Goal: Task Accomplishment & Management: Use online tool/utility

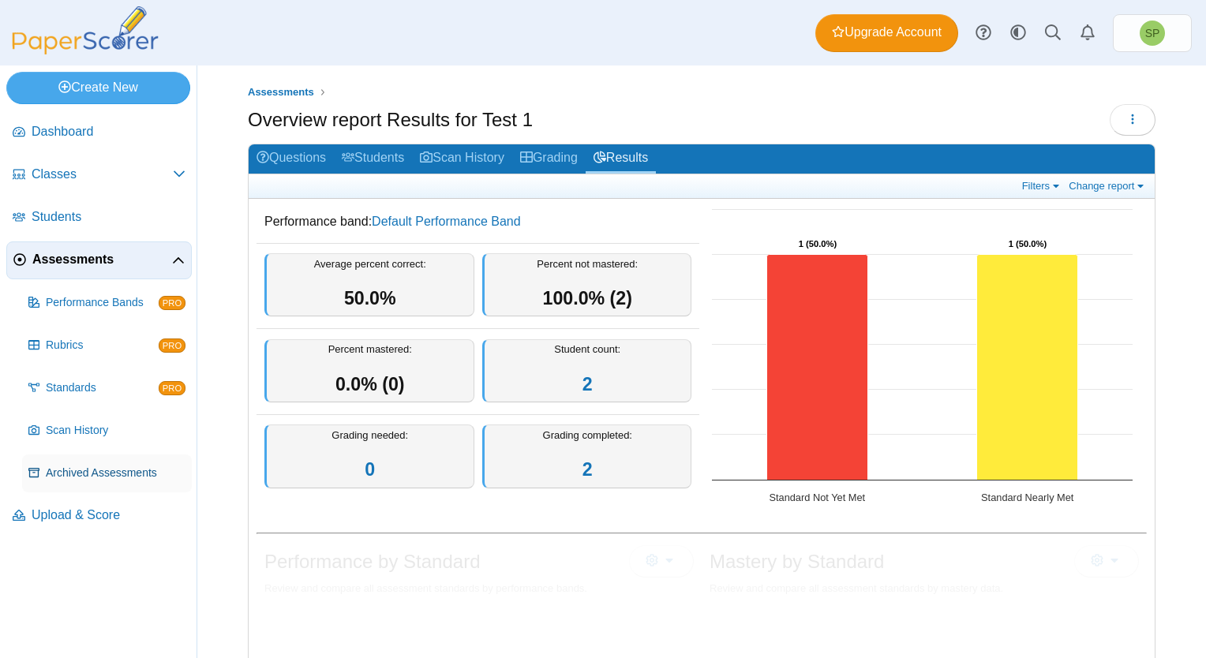
click at [116, 470] on span "Archived Assessments" at bounding box center [116, 474] width 140 height 16
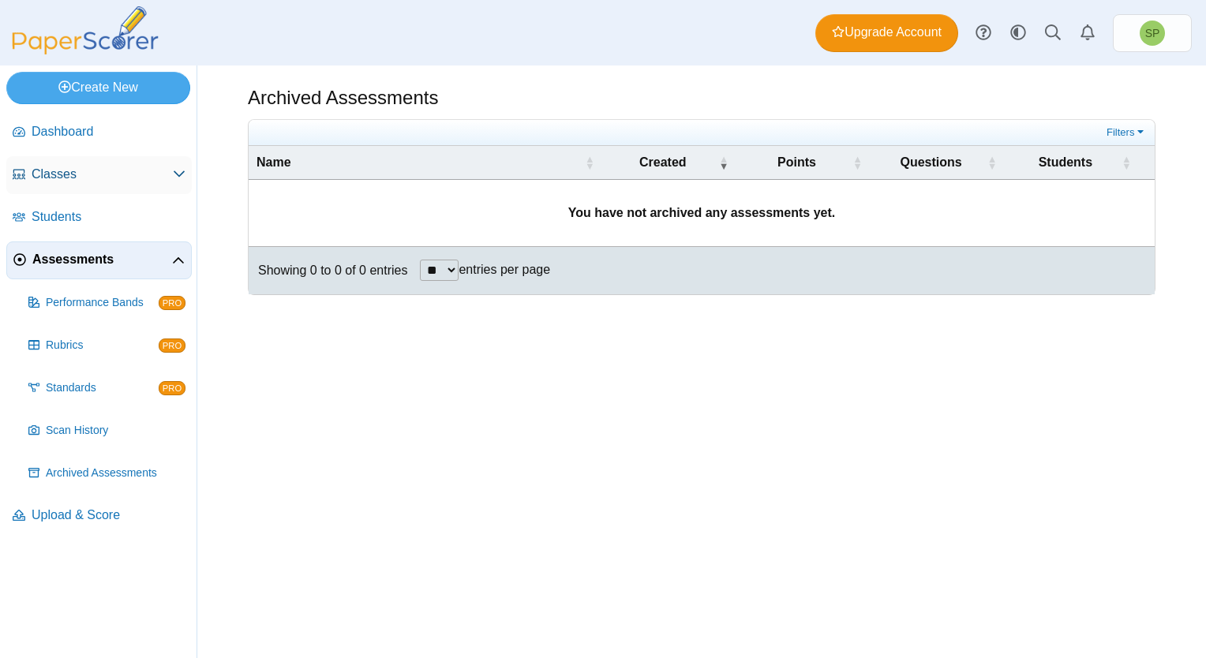
click at [57, 170] on span "Classes" at bounding box center [102, 174] width 141 height 17
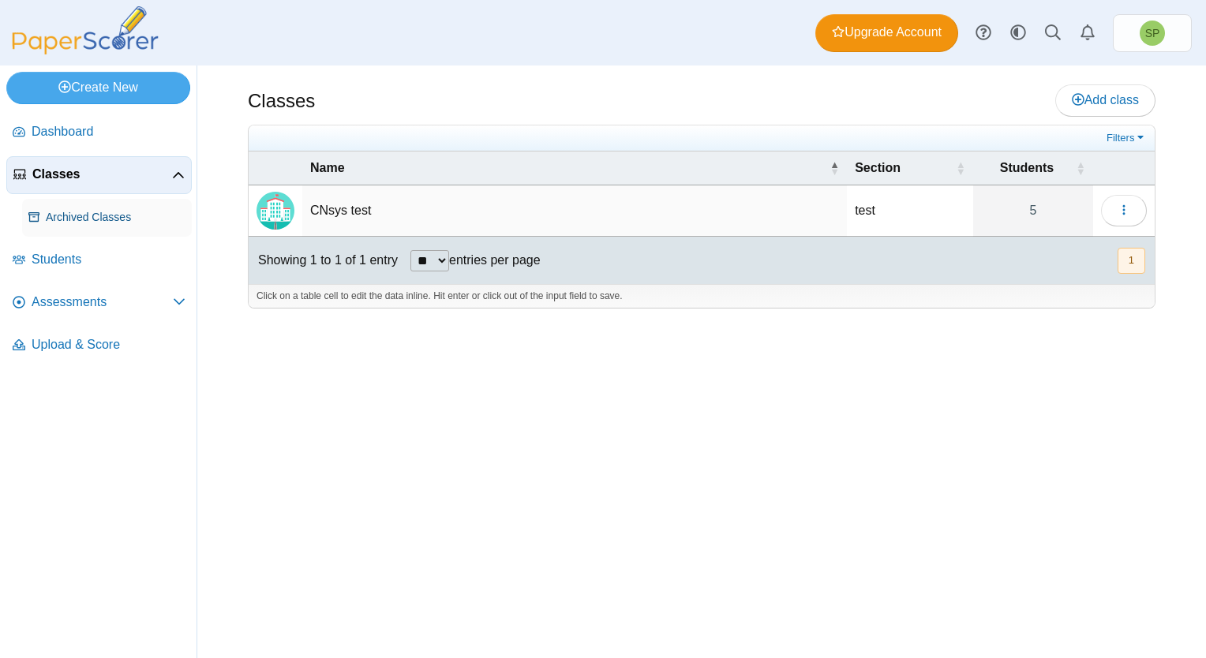
click at [130, 210] on span "Archived Classes" at bounding box center [116, 218] width 140 height 16
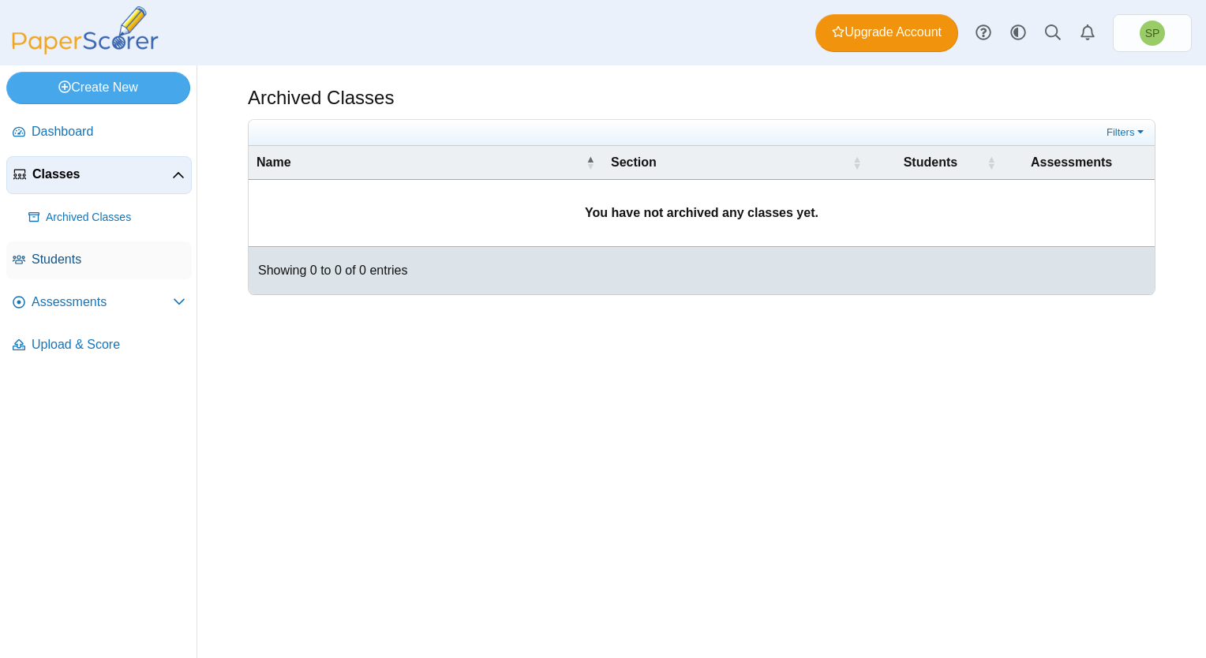
click at [52, 255] on span "Students" at bounding box center [109, 259] width 154 height 17
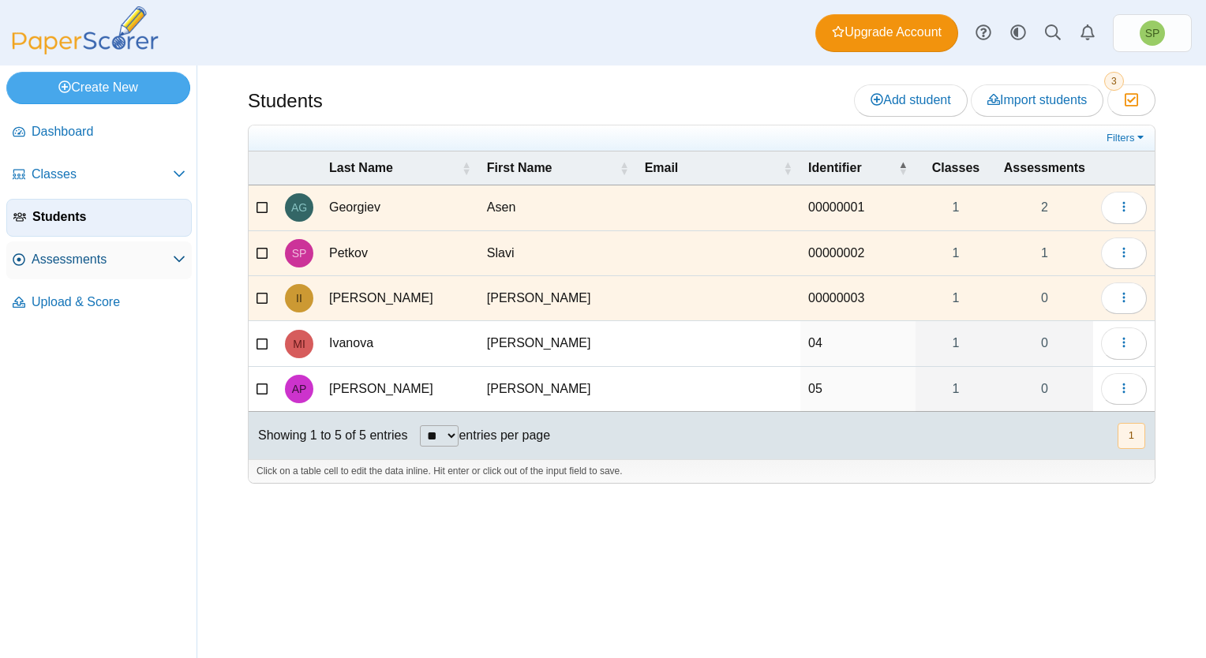
click at [92, 257] on span "Assessments" at bounding box center [102, 259] width 141 height 17
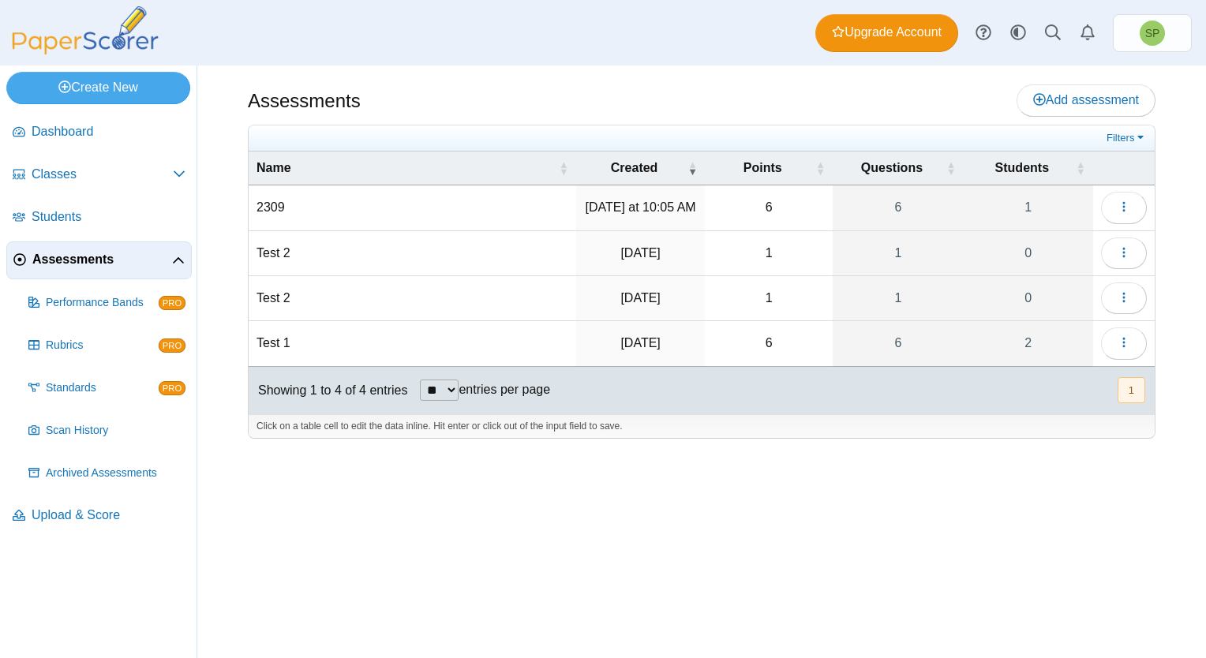
click at [290, 204] on td "2309" at bounding box center [413, 207] width 328 height 45
click at [1126, 207] on icon "button" at bounding box center [1124, 206] width 13 height 13
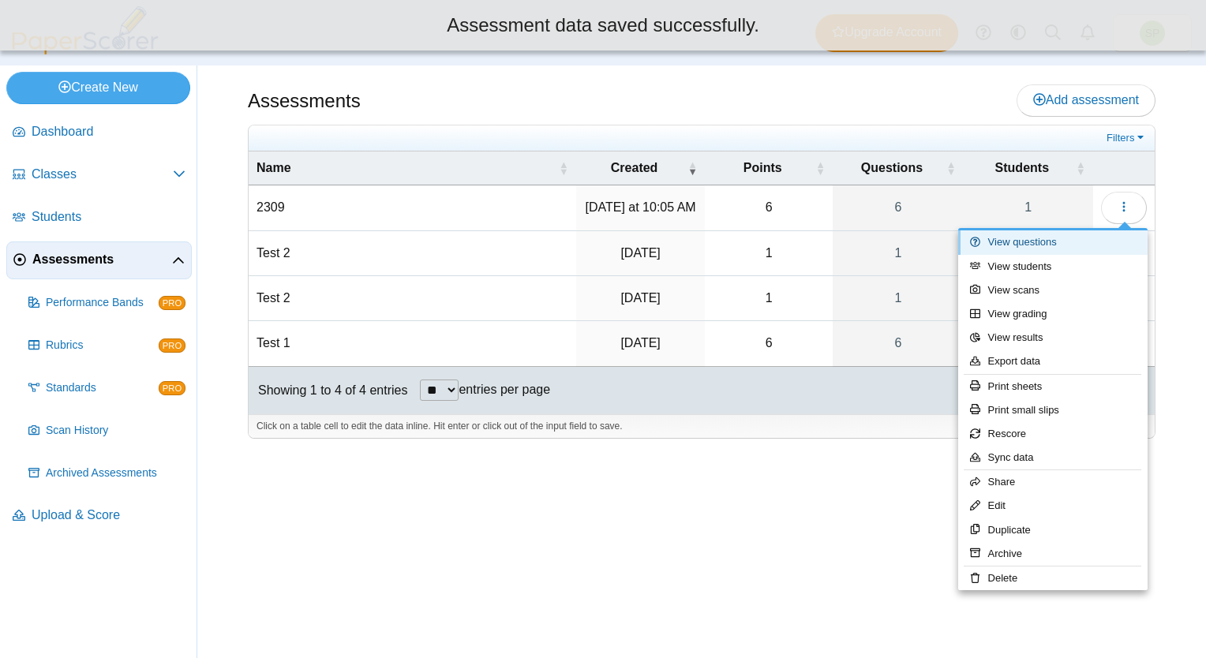
click at [1053, 245] on link "View questions" at bounding box center [1052, 242] width 189 height 24
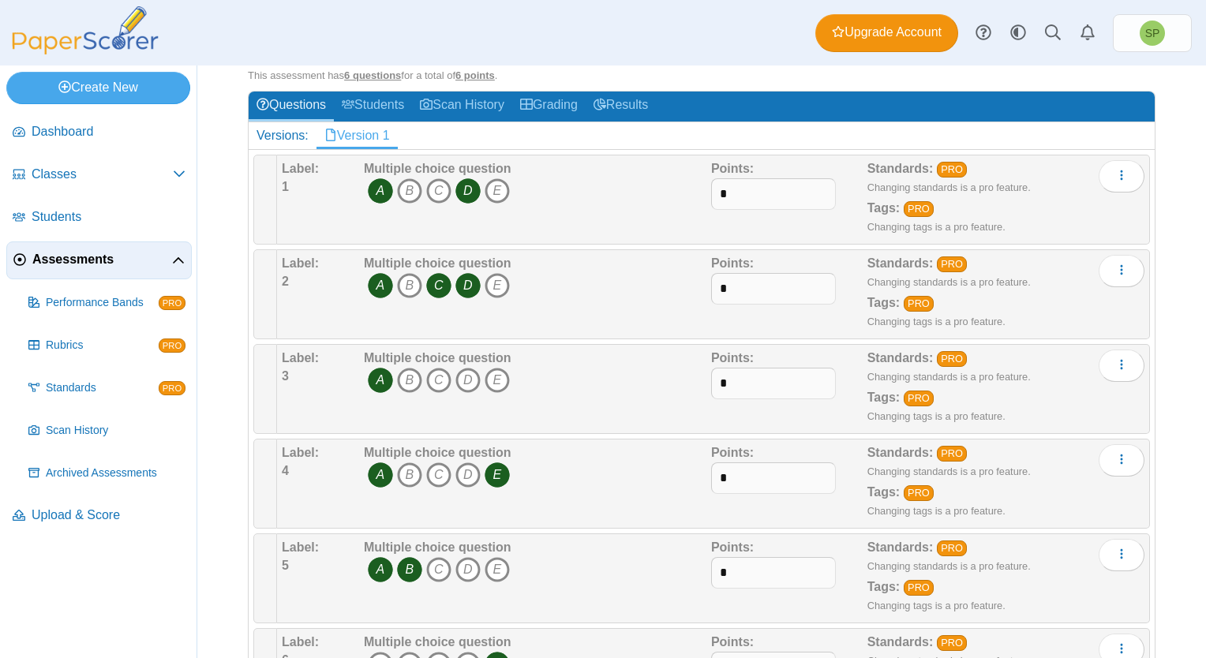
scroll to position [28, 0]
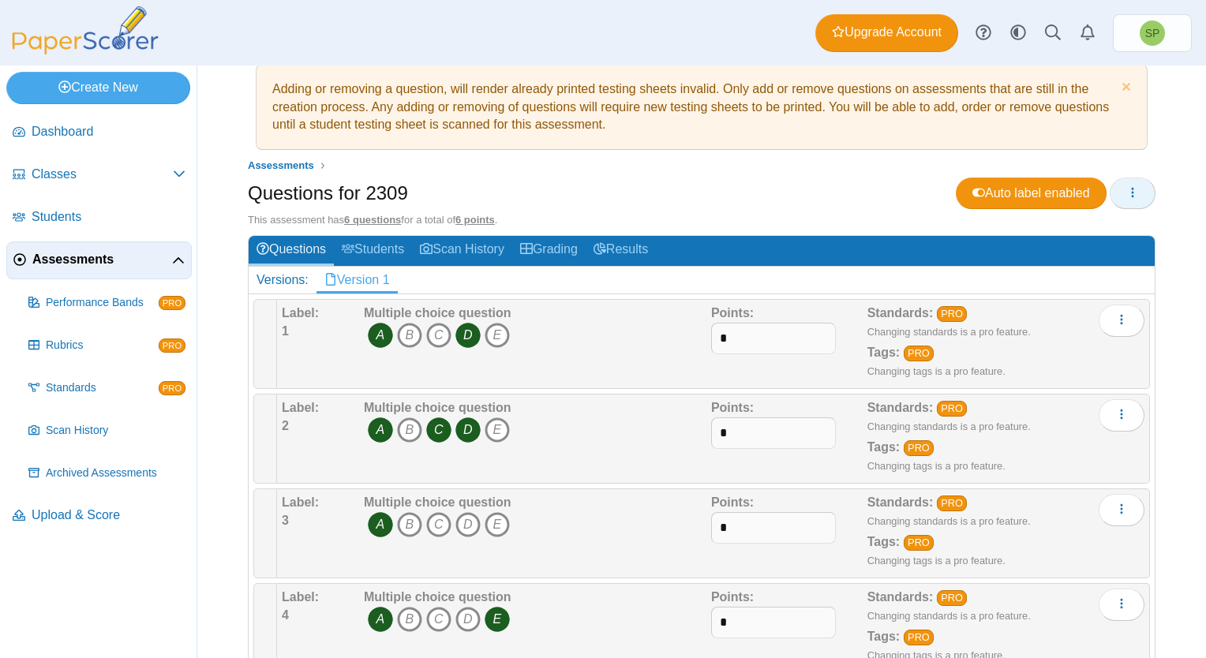
click at [1126, 193] on icon "button" at bounding box center [1132, 192] width 13 height 13
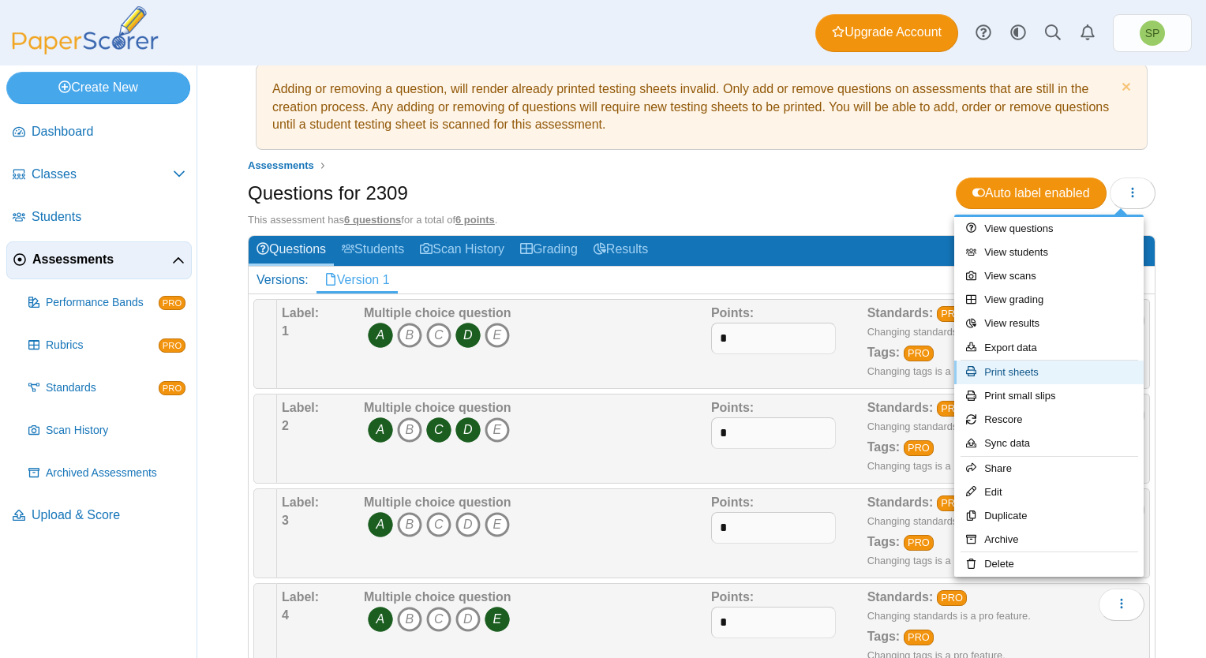
click at [1041, 374] on link "Print sheets" at bounding box center [1048, 373] width 189 height 24
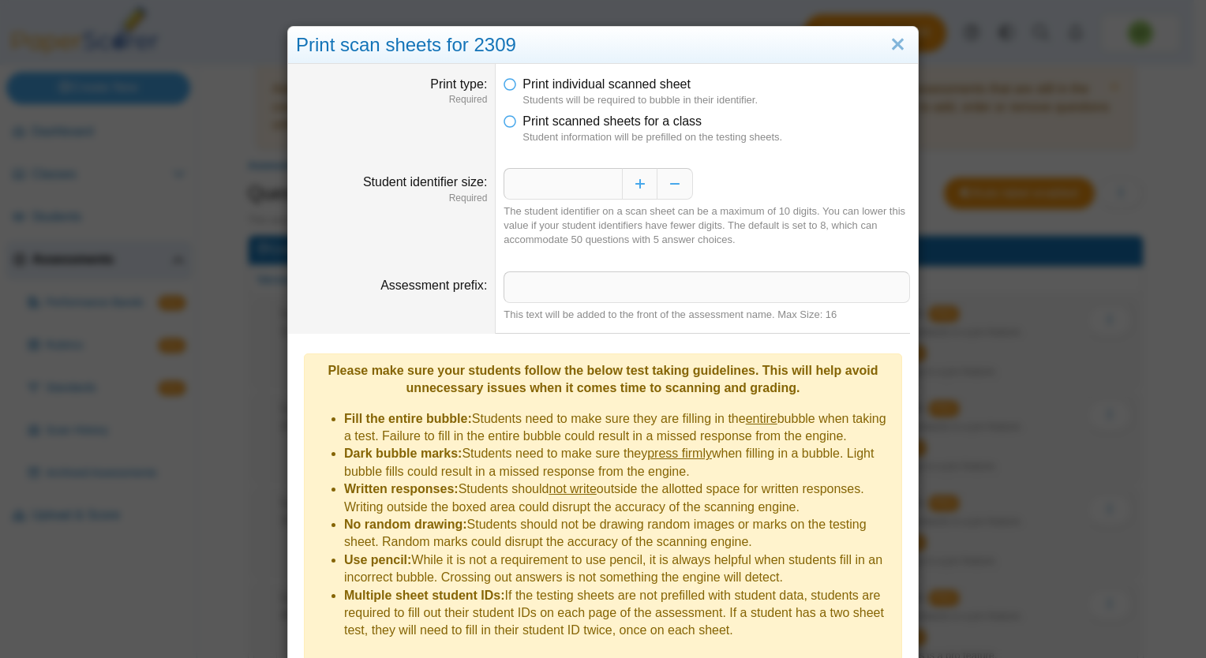
scroll to position [46, 0]
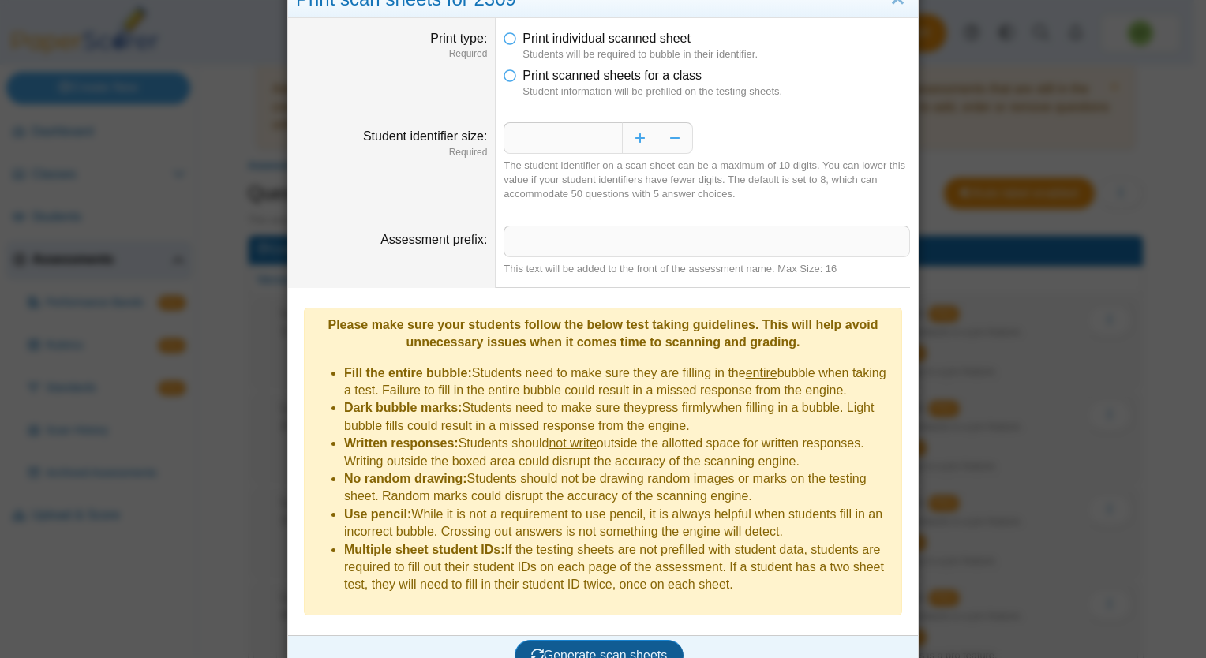
click at [630, 649] on span "Generate scan sheets" at bounding box center [599, 655] width 137 height 13
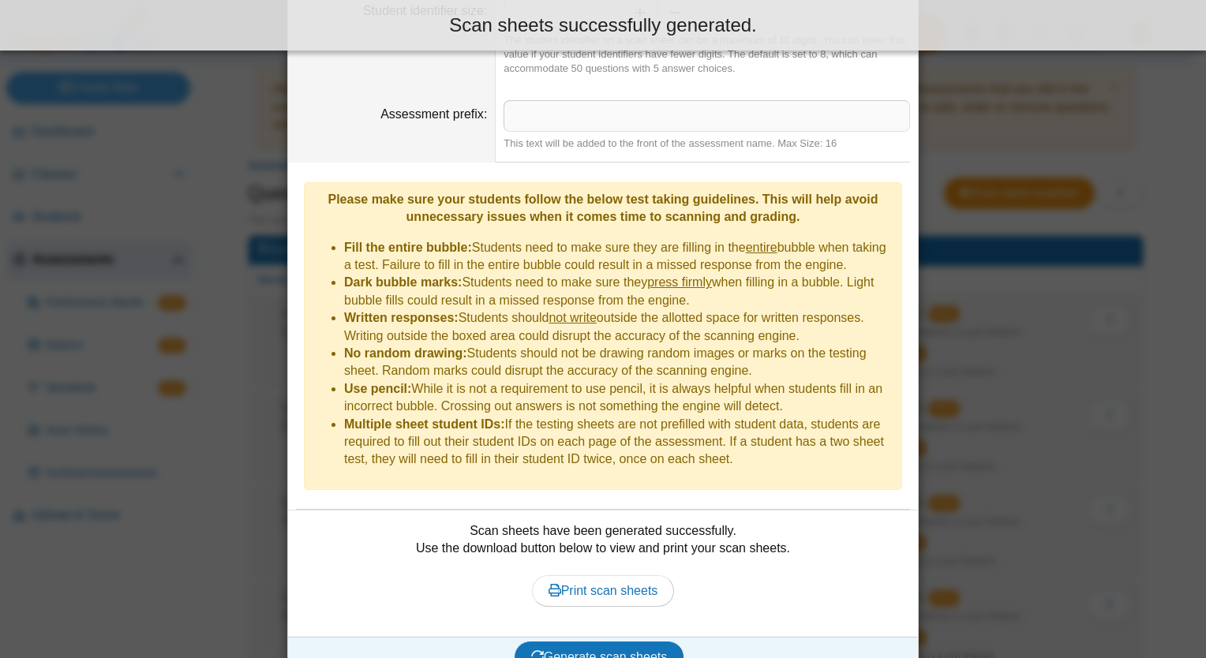
scroll to position [172, 0]
click at [602, 583] on span "Print scan sheets" at bounding box center [604, 589] width 110 height 13
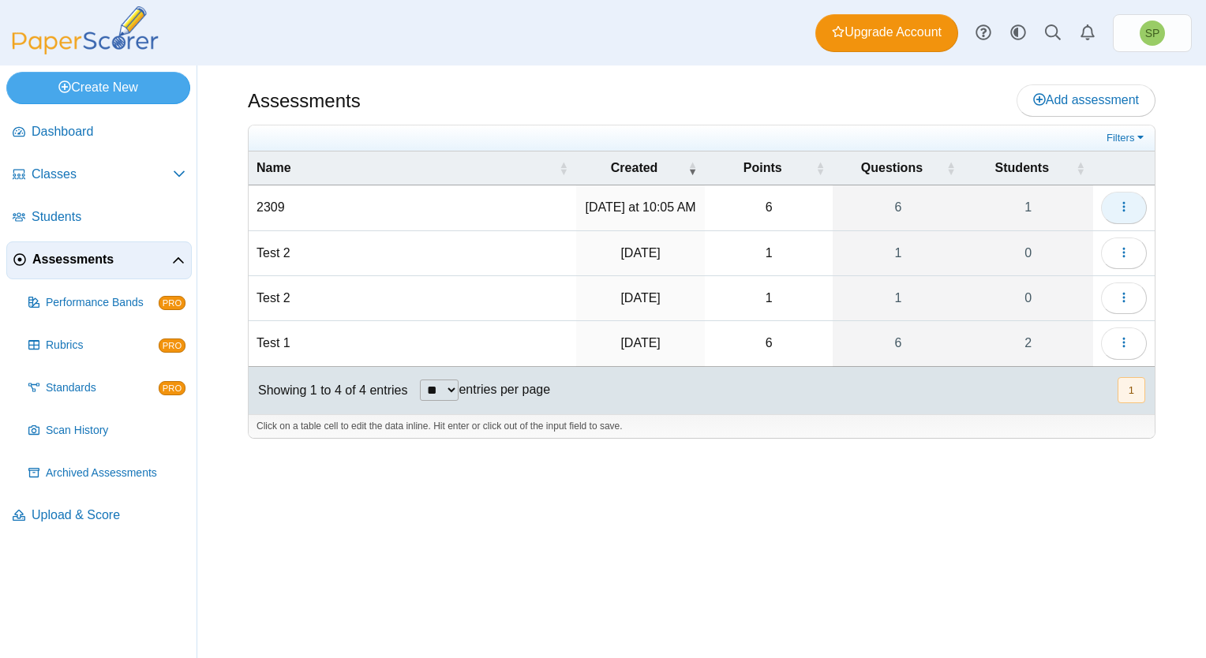
click at [1122, 207] on icon "button" at bounding box center [1124, 206] width 13 height 13
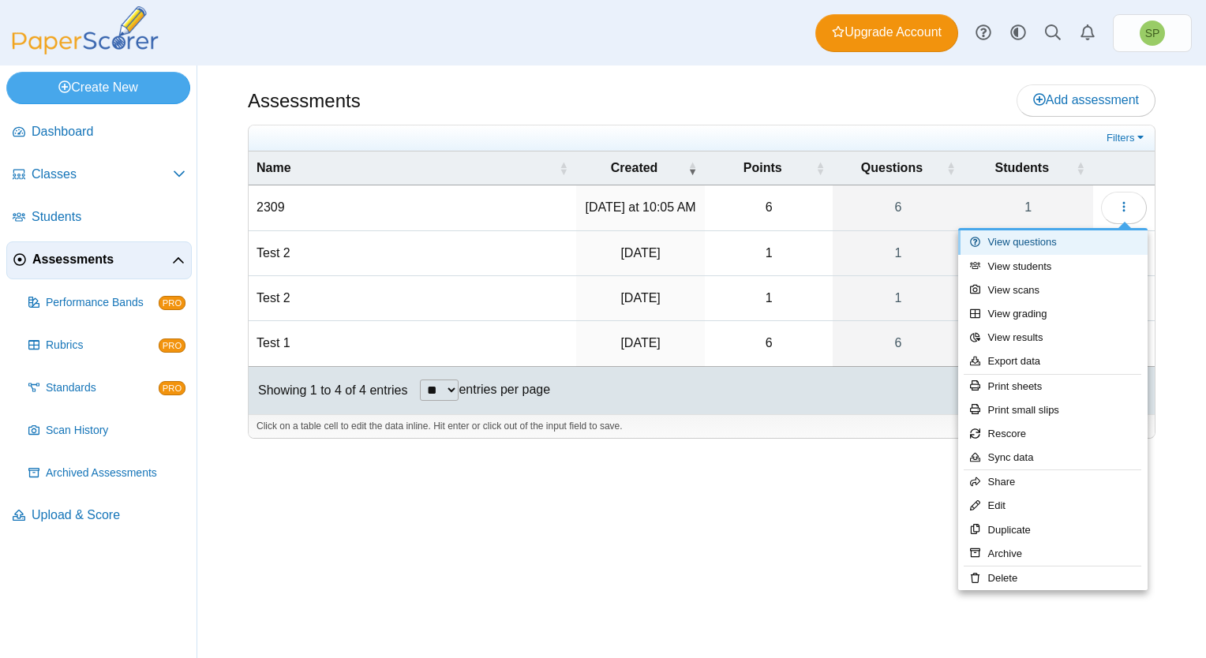
click at [1050, 245] on link "View questions" at bounding box center [1052, 242] width 189 height 24
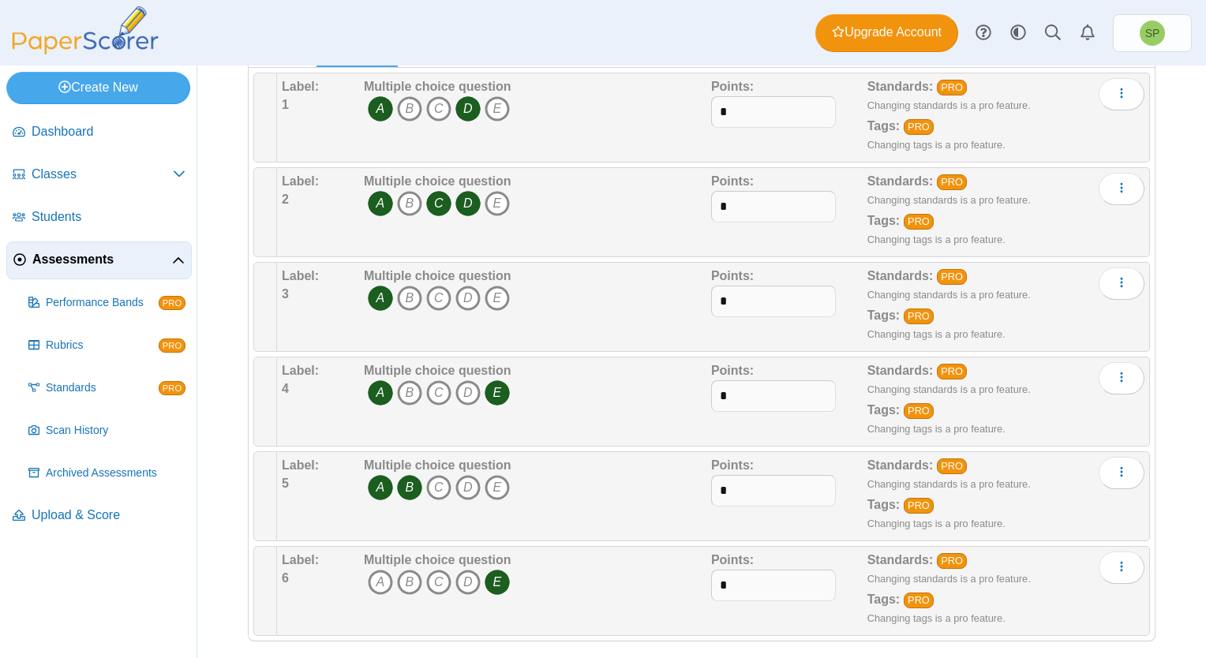
scroll to position [265, 0]
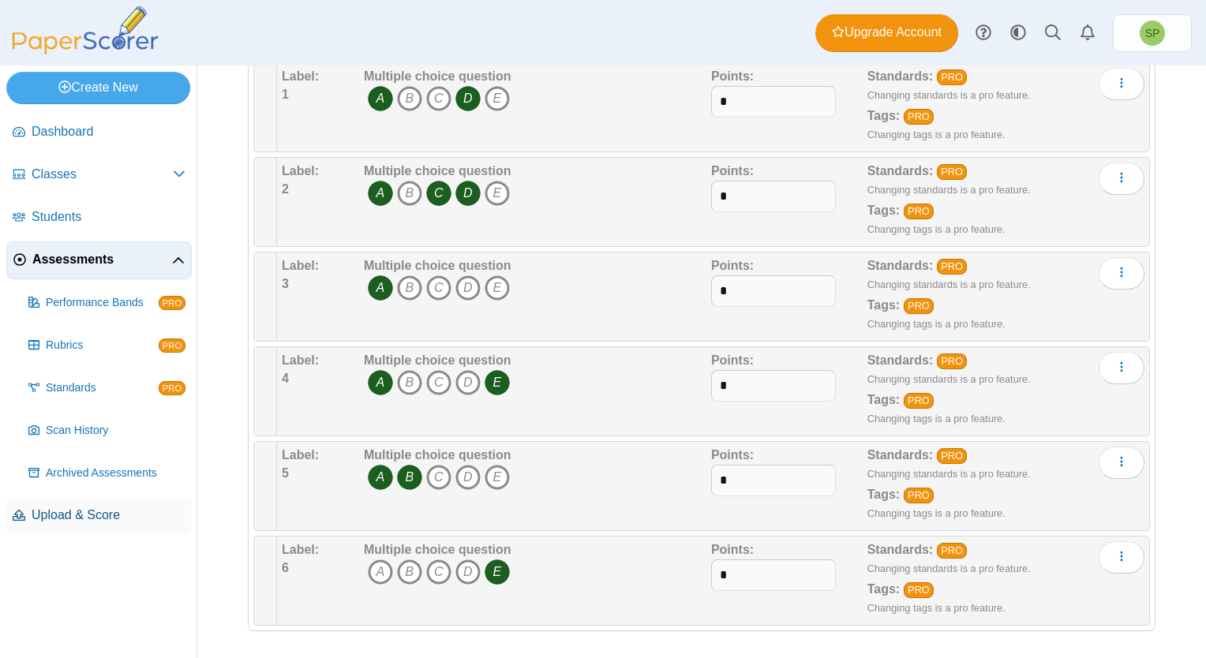
click at [95, 509] on span "Upload & Score" at bounding box center [109, 515] width 154 height 17
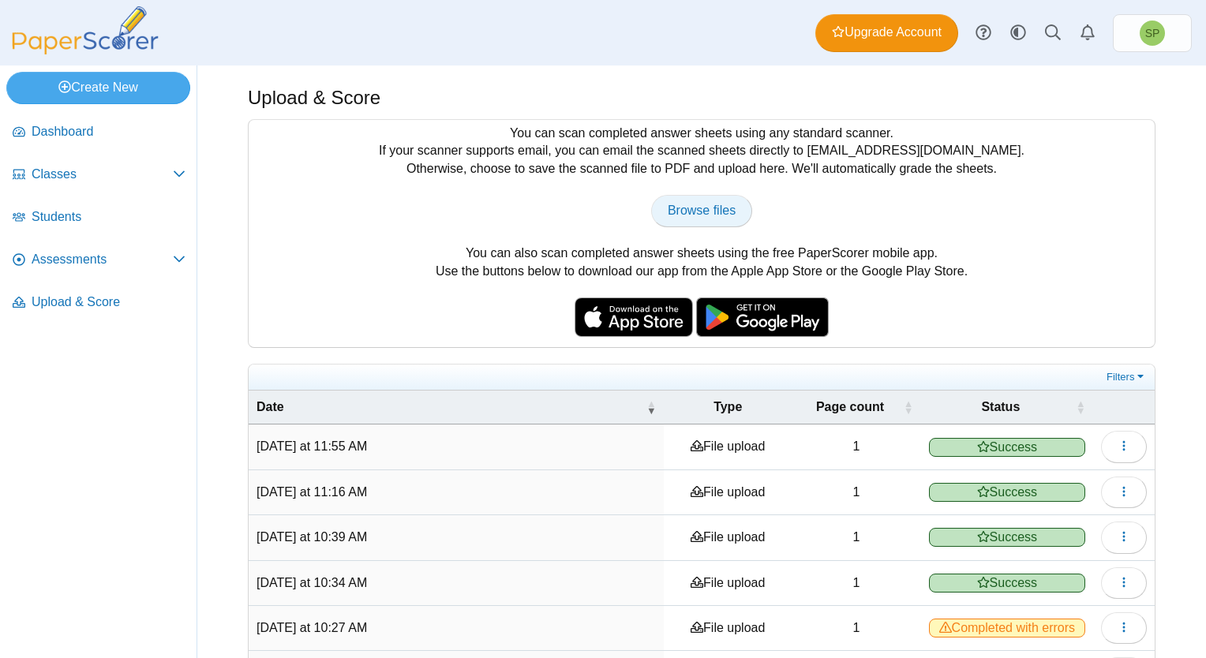
click at [700, 208] on span "Browse files" at bounding box center [702, 210] width 68 height 13
type input "**********"
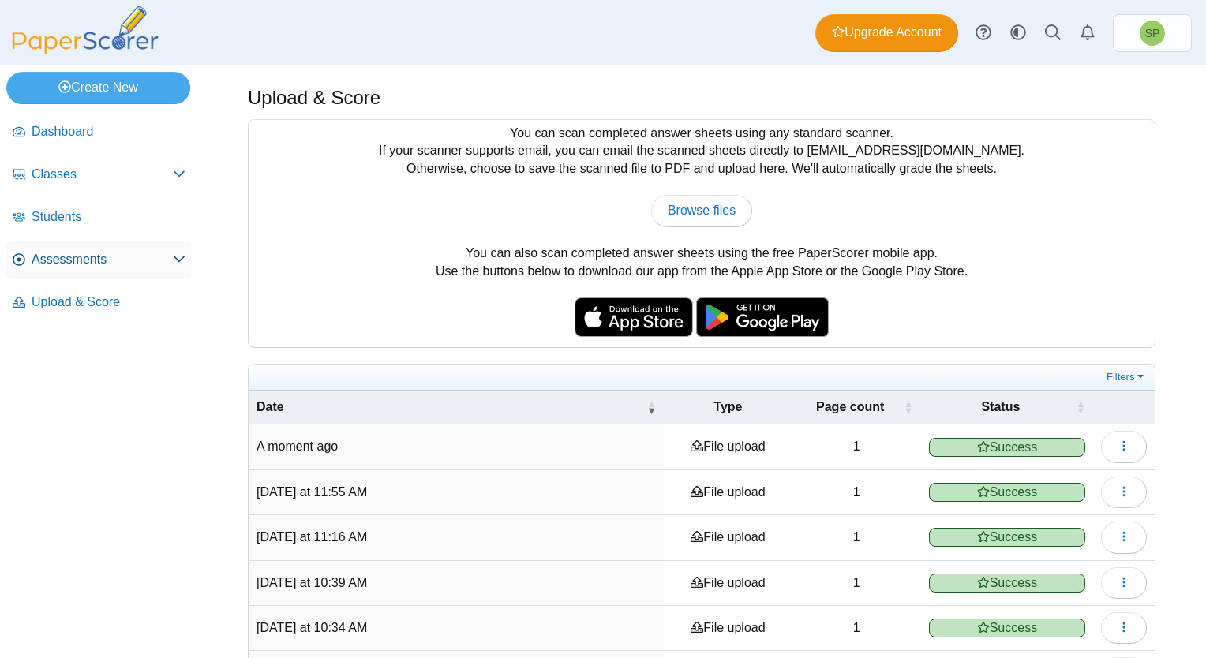
click at [96, 260] on span "Assessments" at bounding box center [102, 259] width 141 height 17
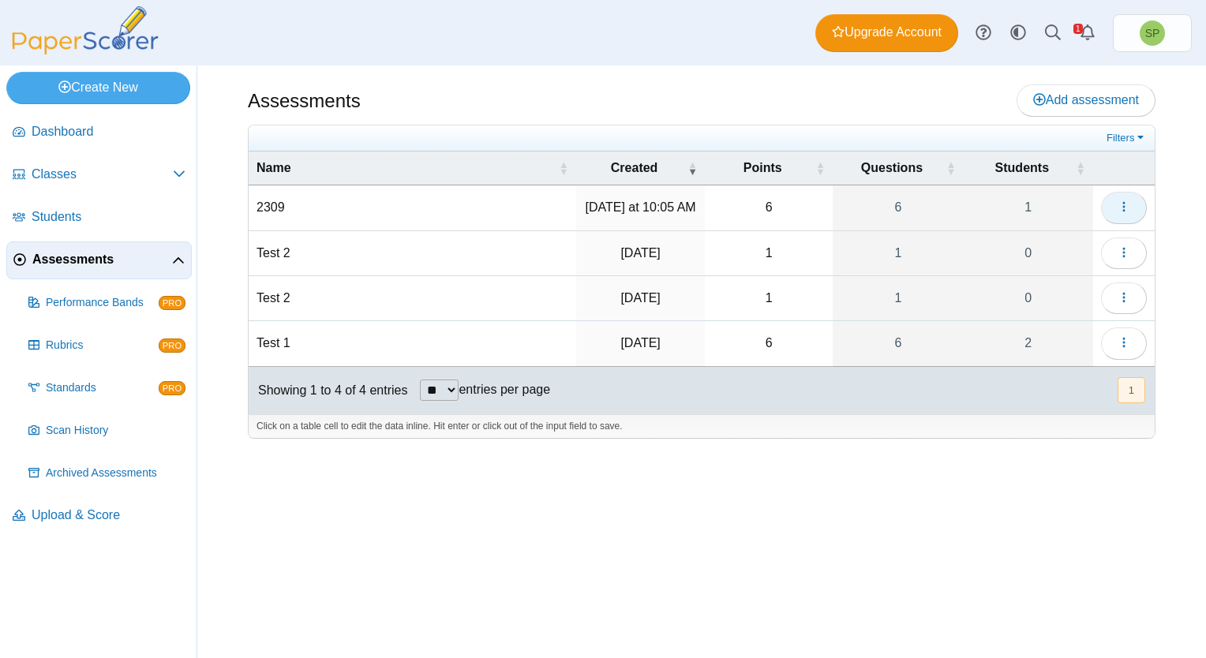
click at [1137, 207] on button "button" at bounding box center [1124, 208] width 46 height 32
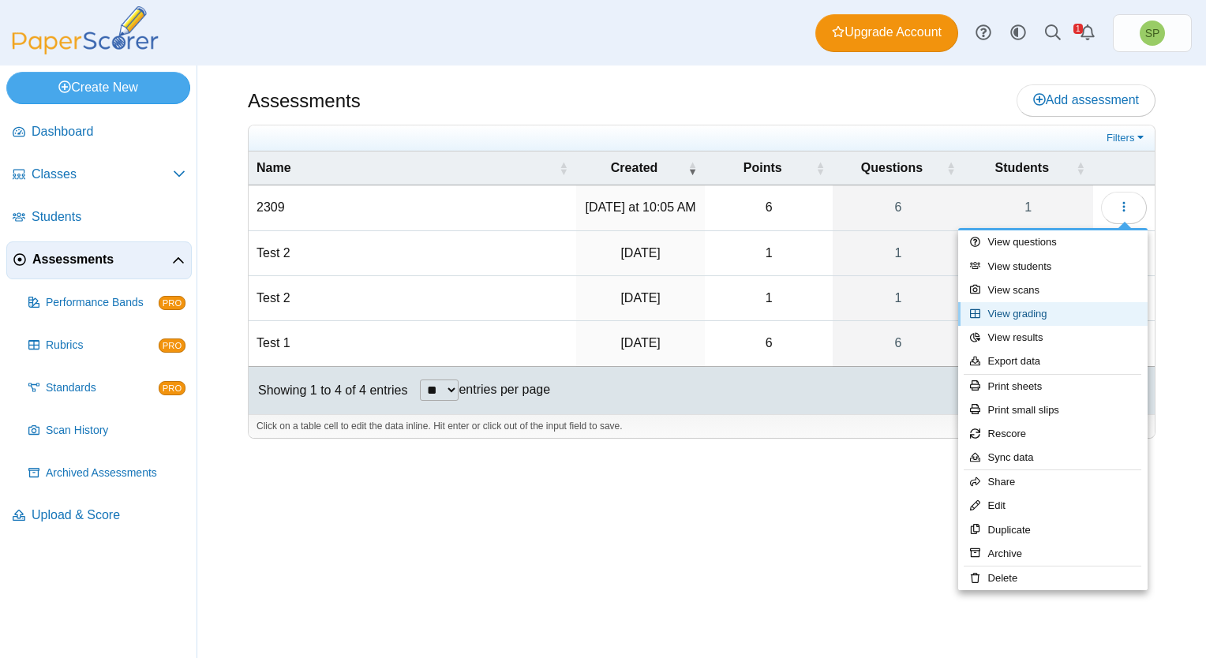
click at [1028, 317] on link "View grading" at bounding box center [1052, 314] width 189 height 24
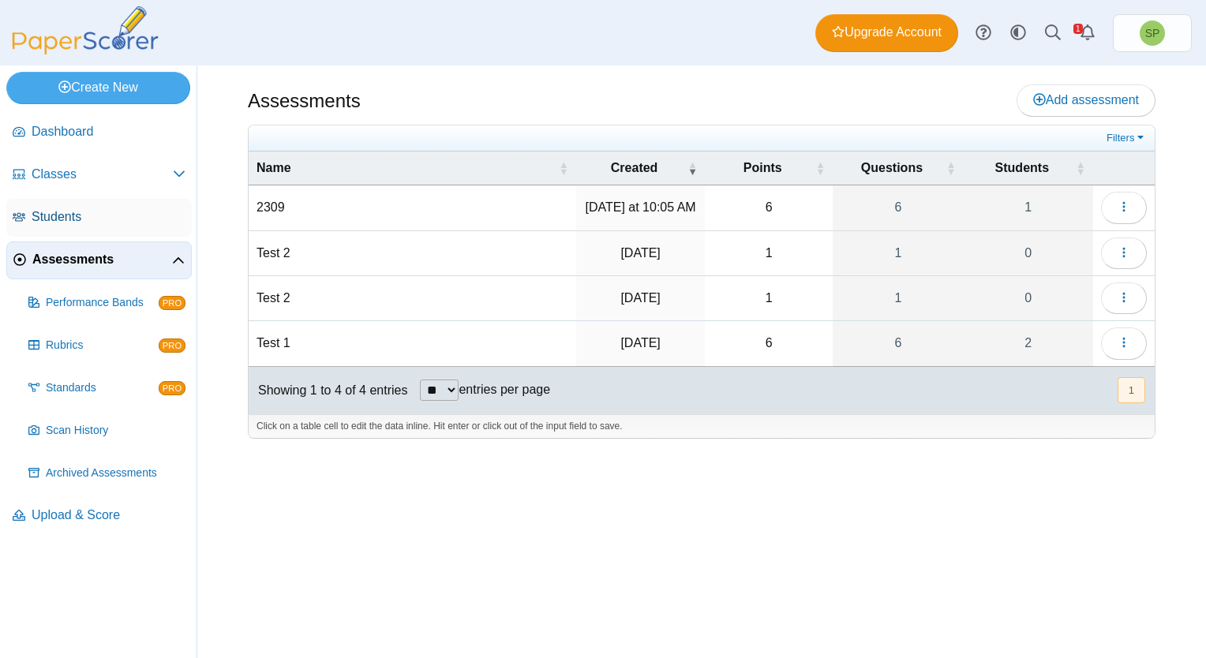
click at [66, 212] on span "Students" at bounding box center [109, 216] width 154 height 17
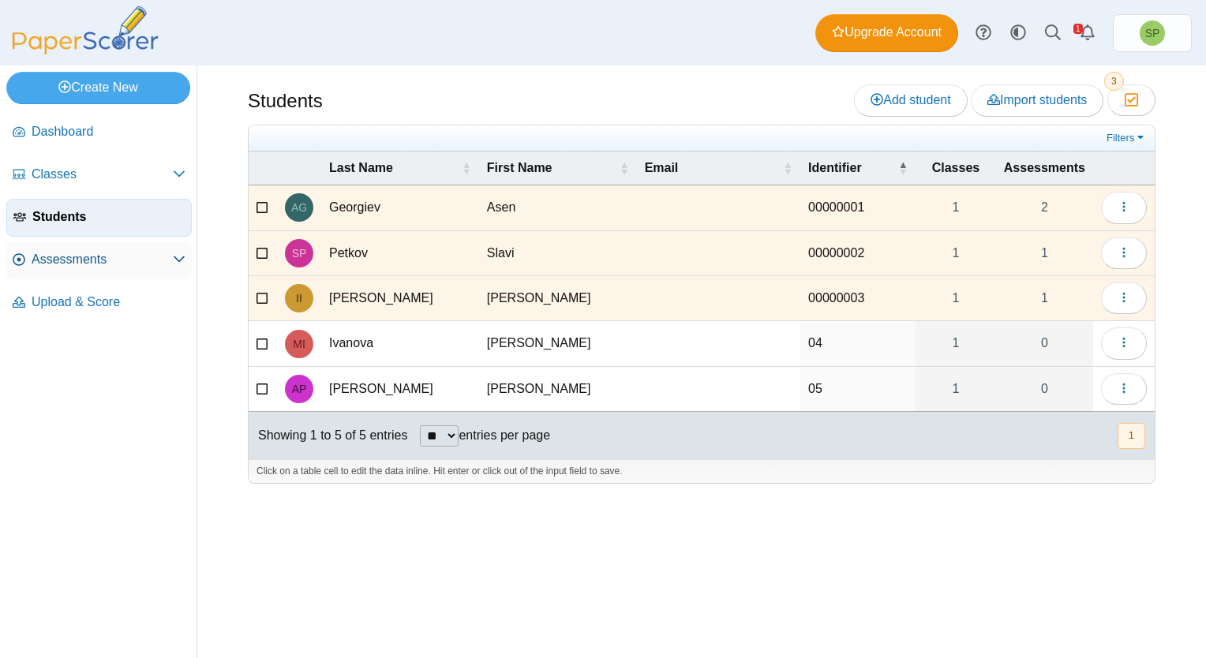
click at [82, 256] on span "Assessments" at bounding box center [102, 259] width 141 height 17
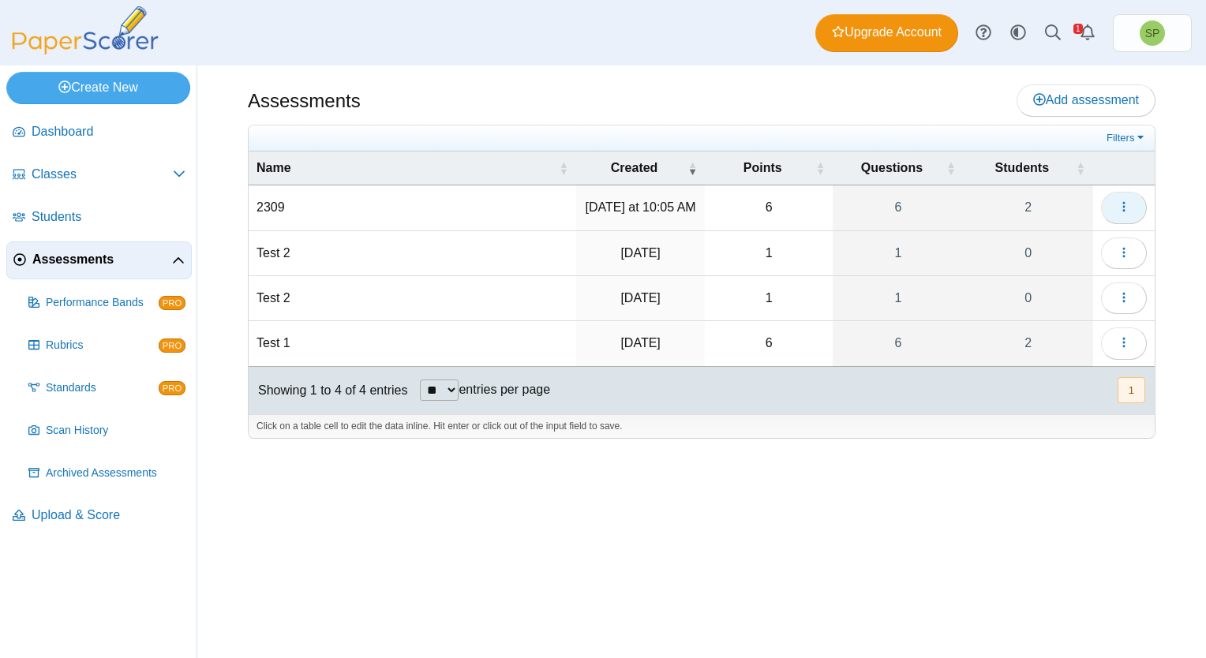
click at [1118, 202] on icon "button" at bounding box center [1124, 206] width 13 height 13
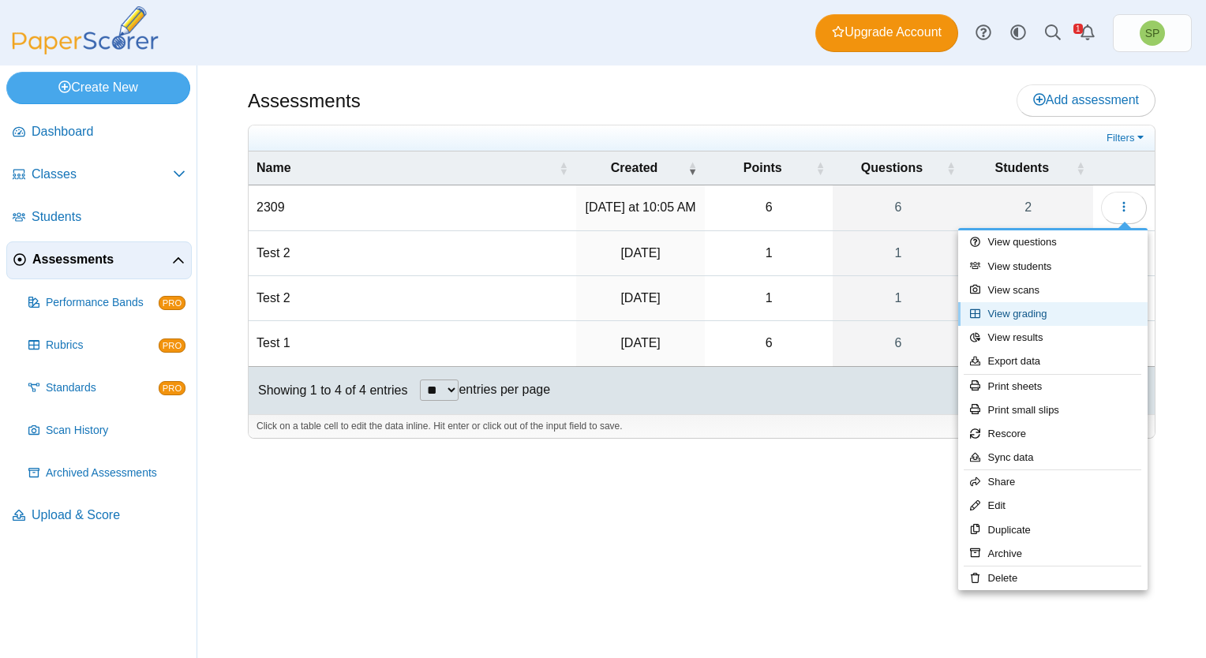
click at [1012, 311] on link "View grading" at bounding box center [1052, 314] width 189 height 24
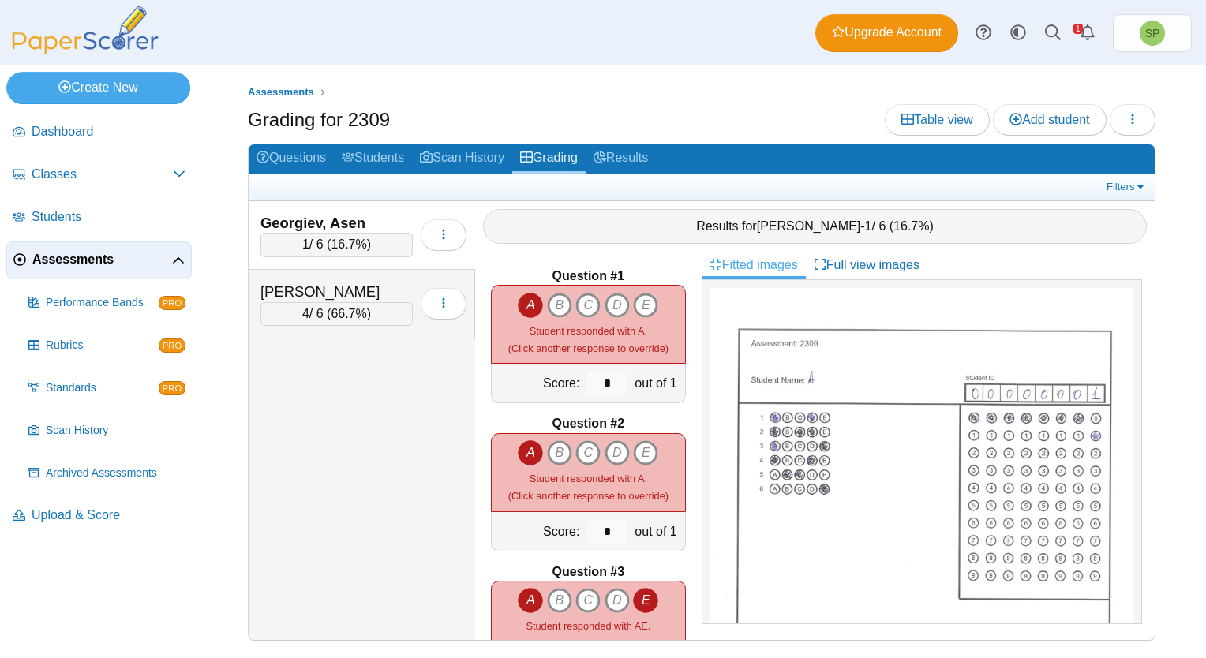
click at [388, 245] on div "1 / 6 ( 16.7% )" at bounding box center [336, 245] width 152 height 24
click at [354, 313] on span "66.7%" at bounding box center [349, 313] width 36 height 13
